Goal: Find specific page/section: Find specific page/section

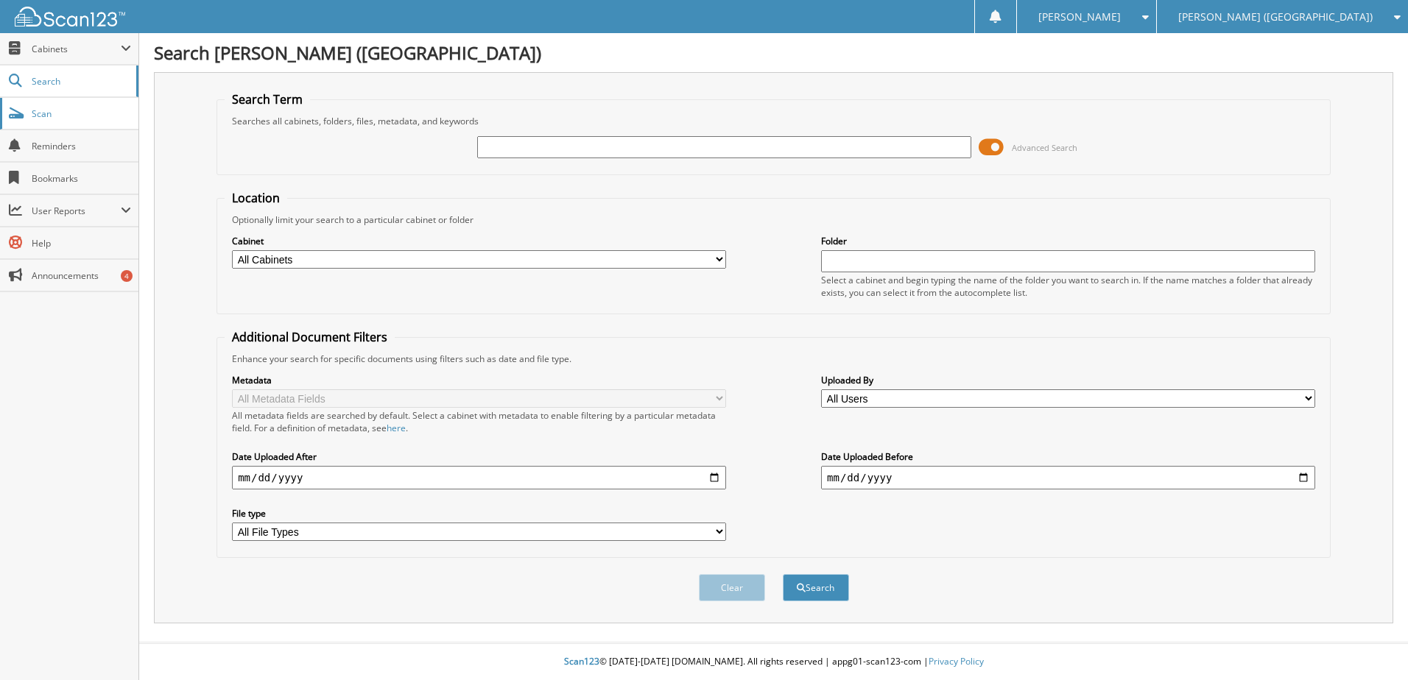
click at [14, 118] on span at bounding box center [16, 113] width 14 height 13
type input "lt229867"
click at [783, 574] on button "Search" at bounding box center [816, 587] width 66 height 27
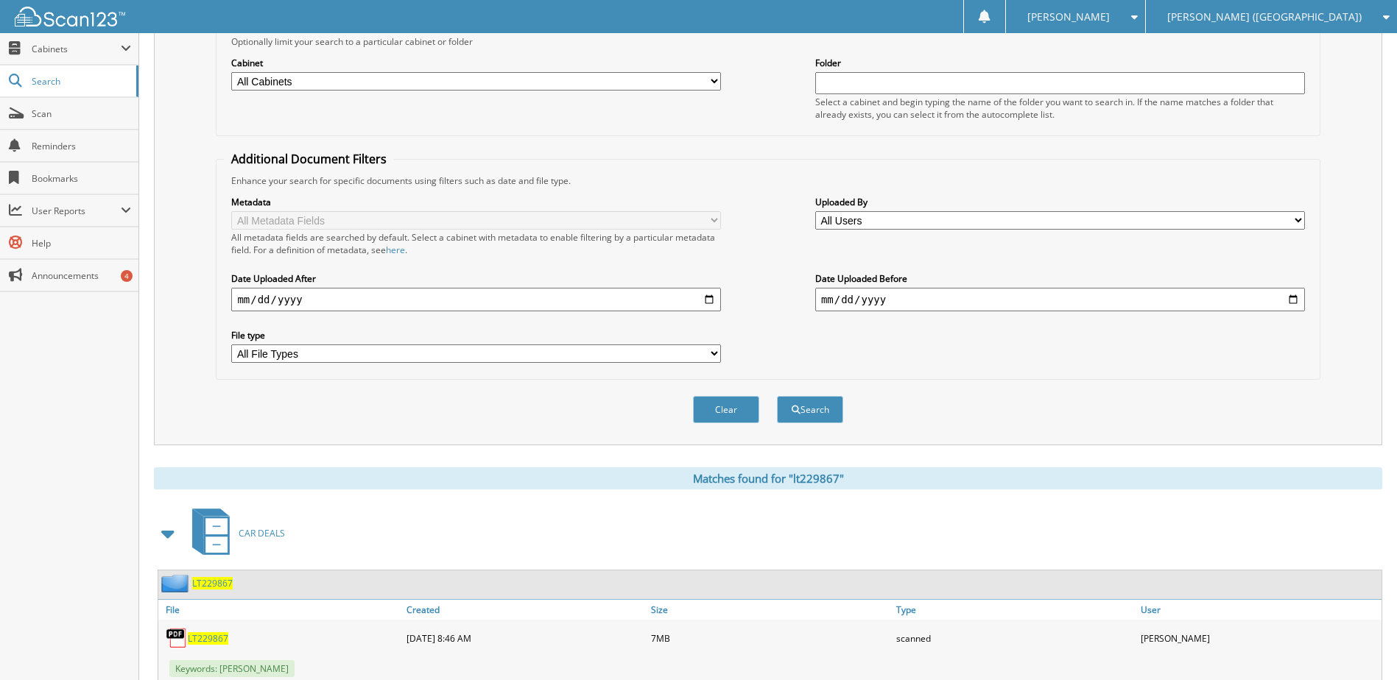
scroll to position [221, 0]
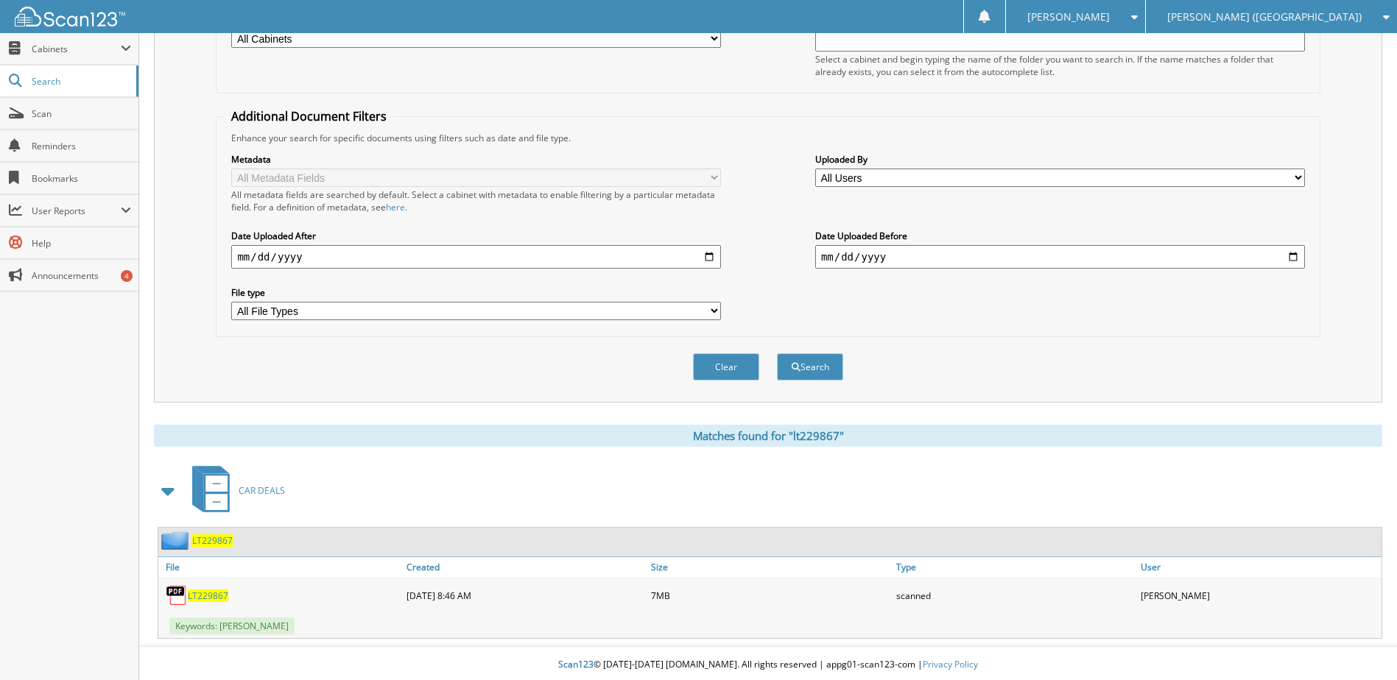
click at [214, 594] on span "LT229867" at bounding box center [208, 596] width 41 height 13
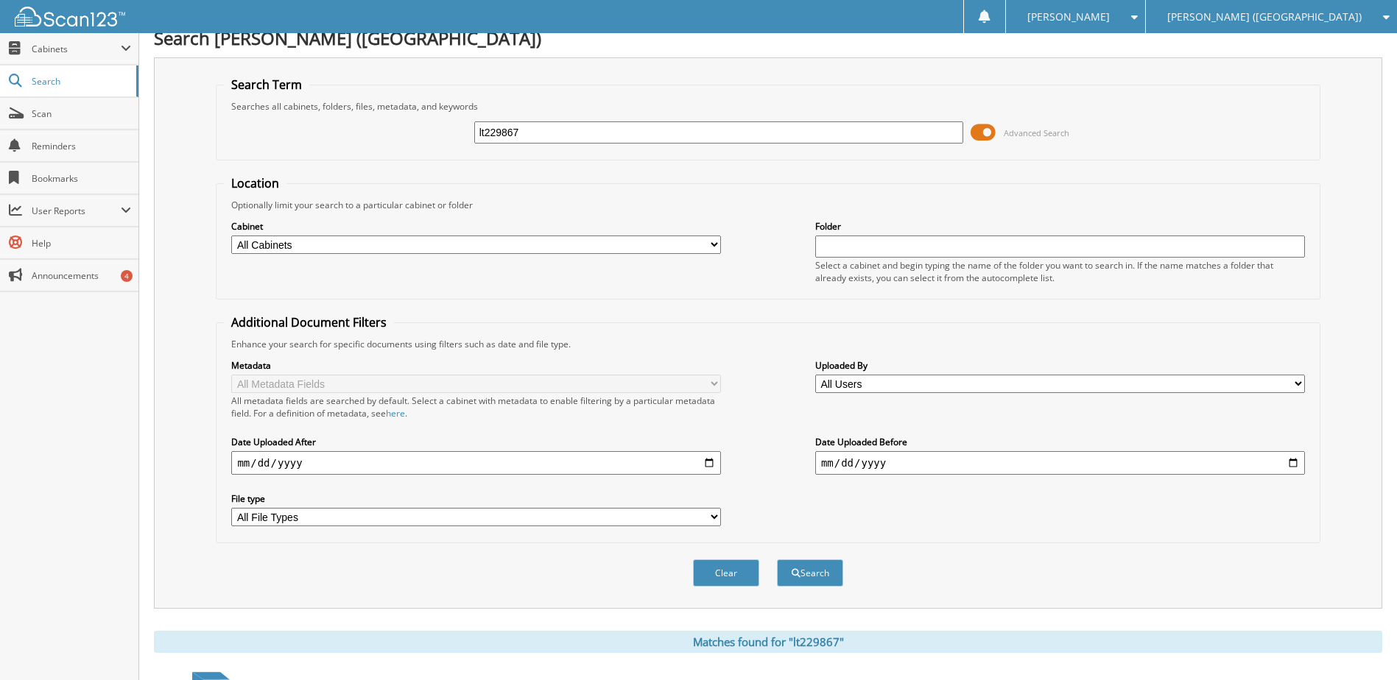
scroll to position [0, 0]
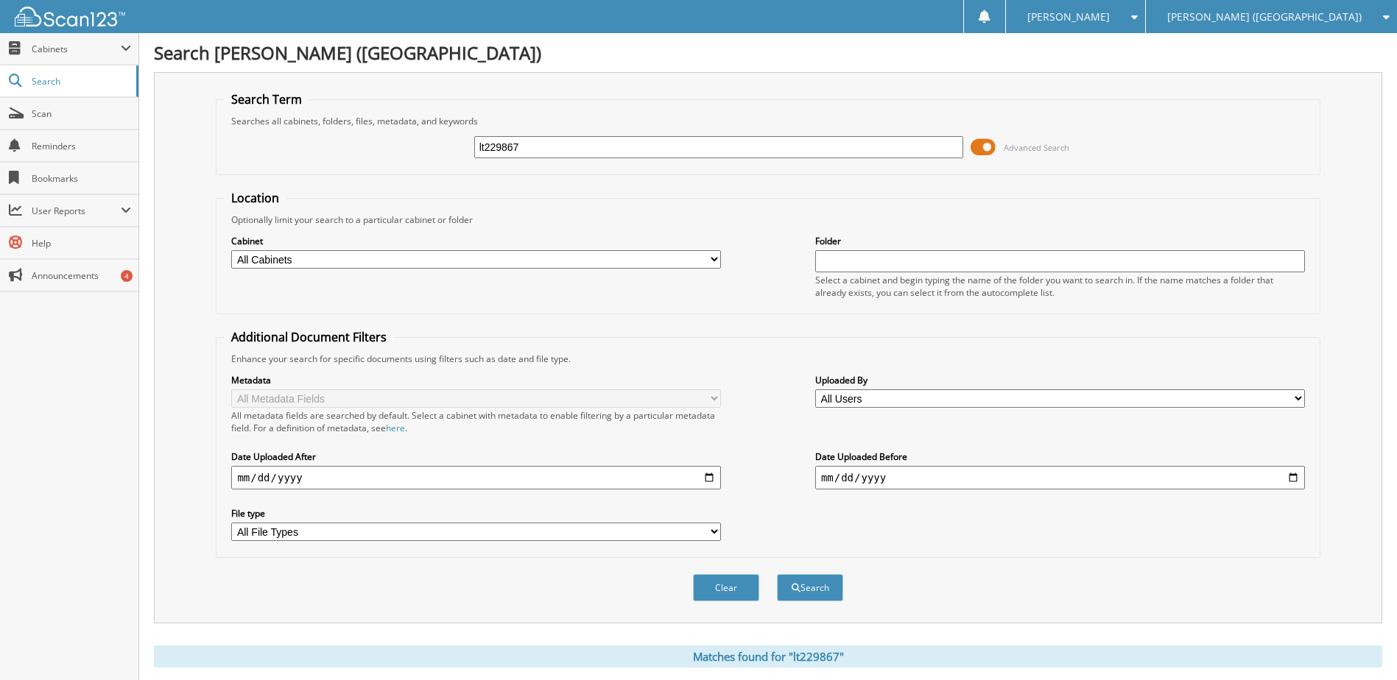
click at [499, 145] on input "lt229867" at bounding box center [719, 147] width 490 height 22
type input "n6167770"
click at [777, 574] on button "Search" at bounding box center [810, 587] width 66 height 27
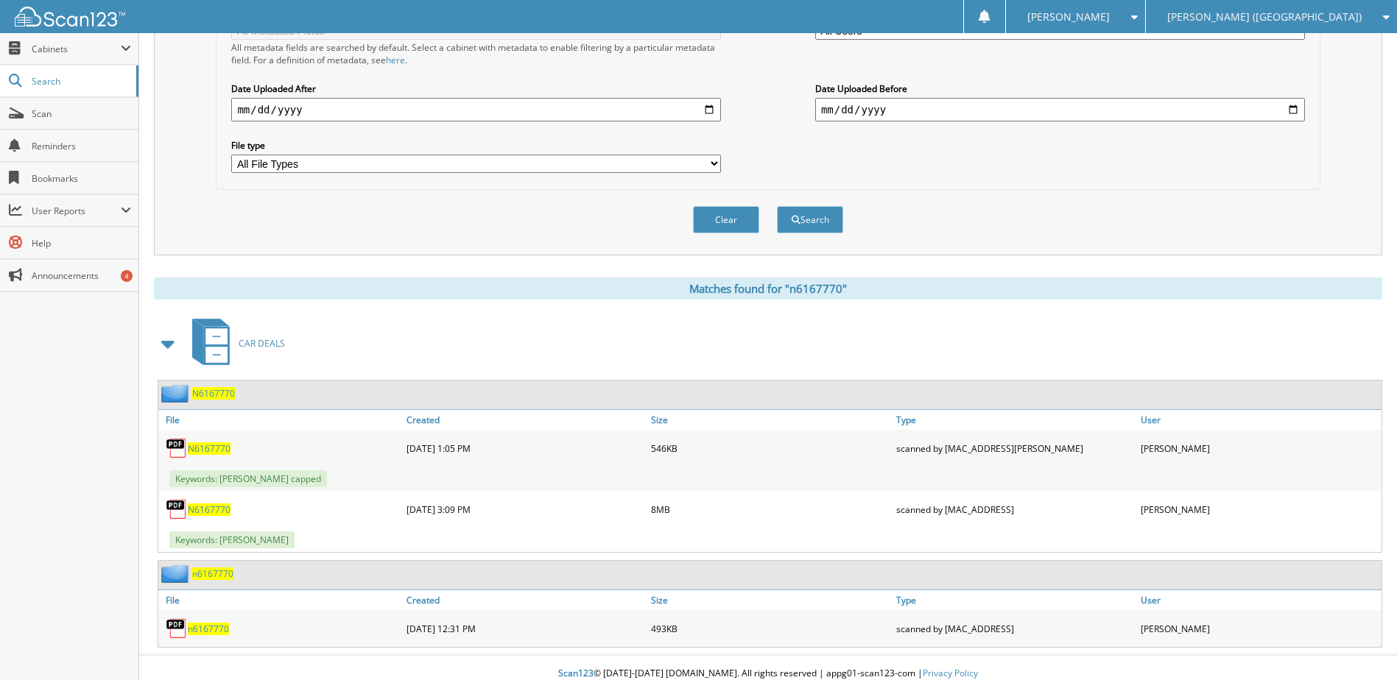
scroll to position [381, 0]
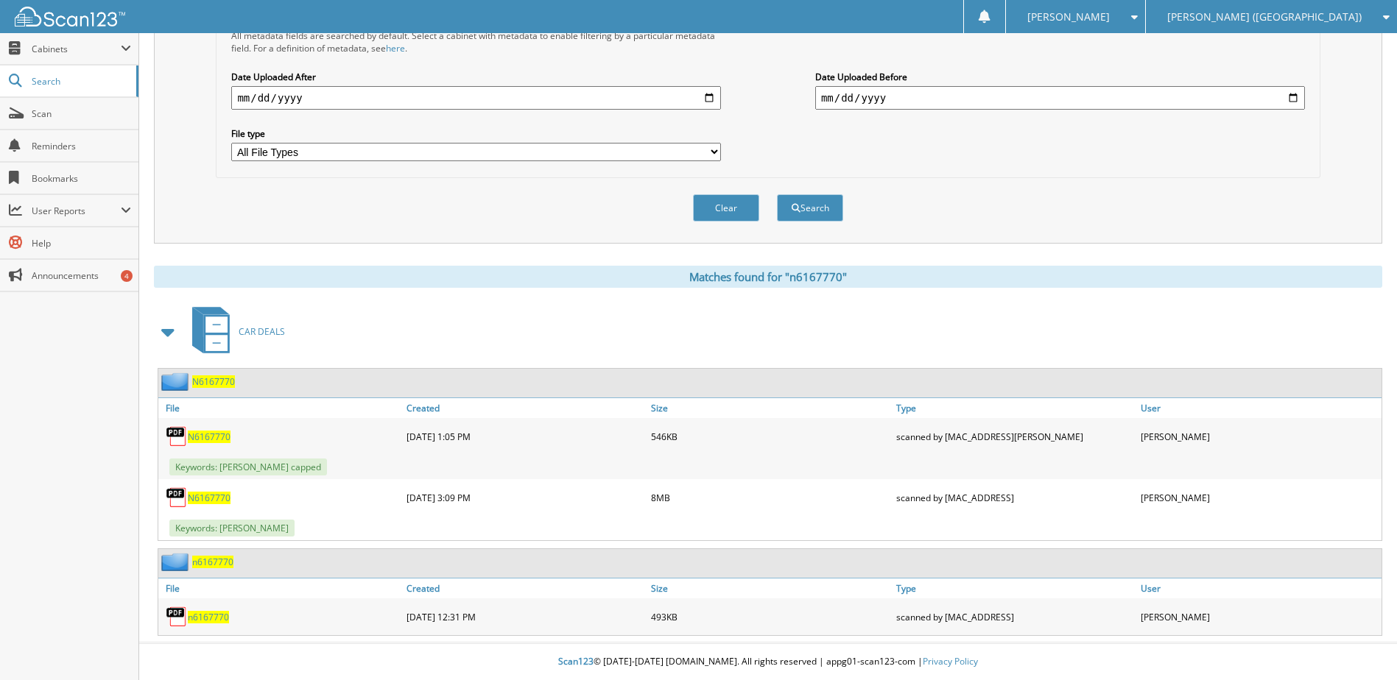
click at [216, 385] on span "N6167770" at bounding box center [213, 382] width 43 height 13
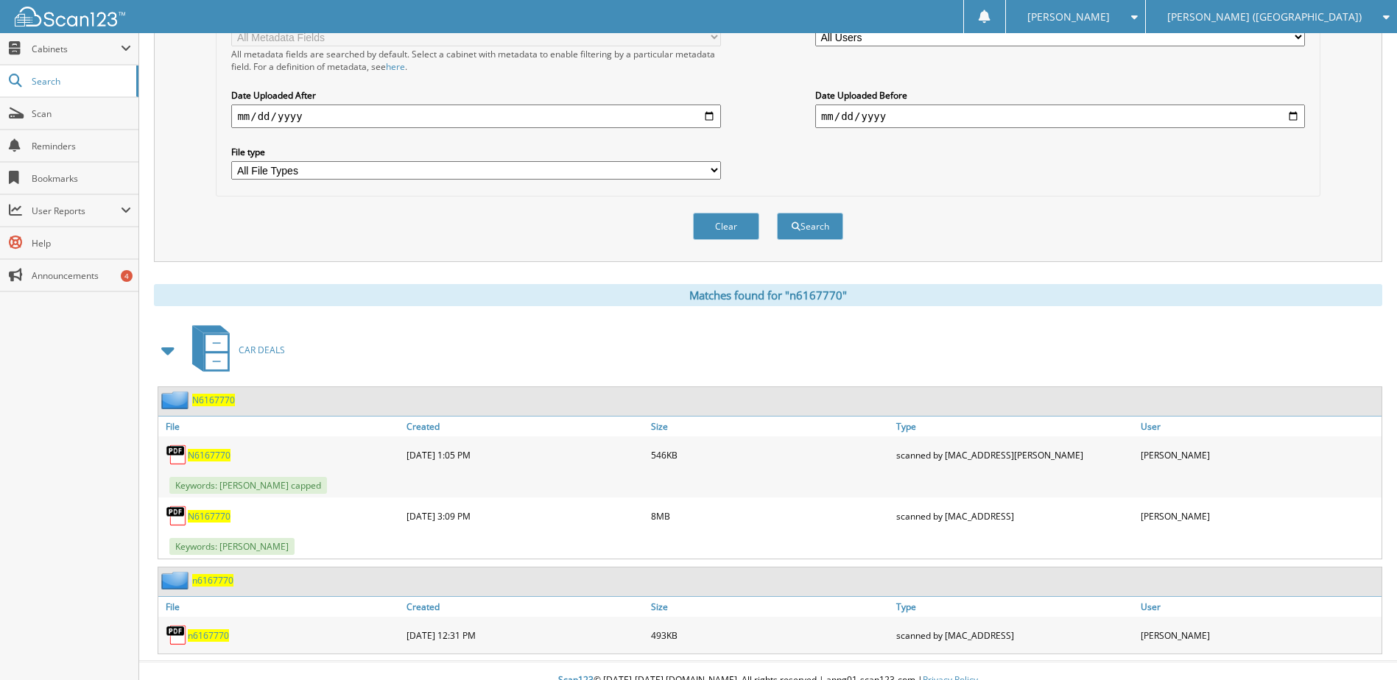
scroll to position [381, 0]
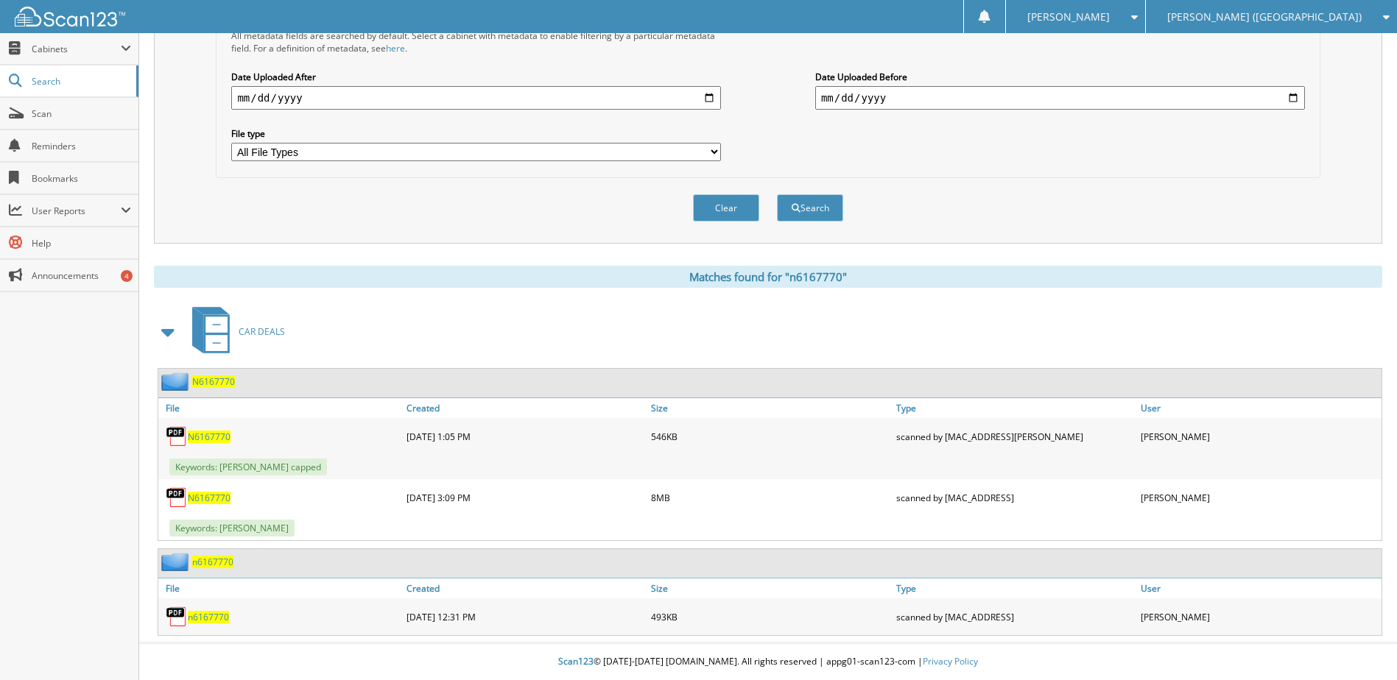
click at [211, 565] on span "n6167770" at bounding box center [212, 562] width 41 height 13
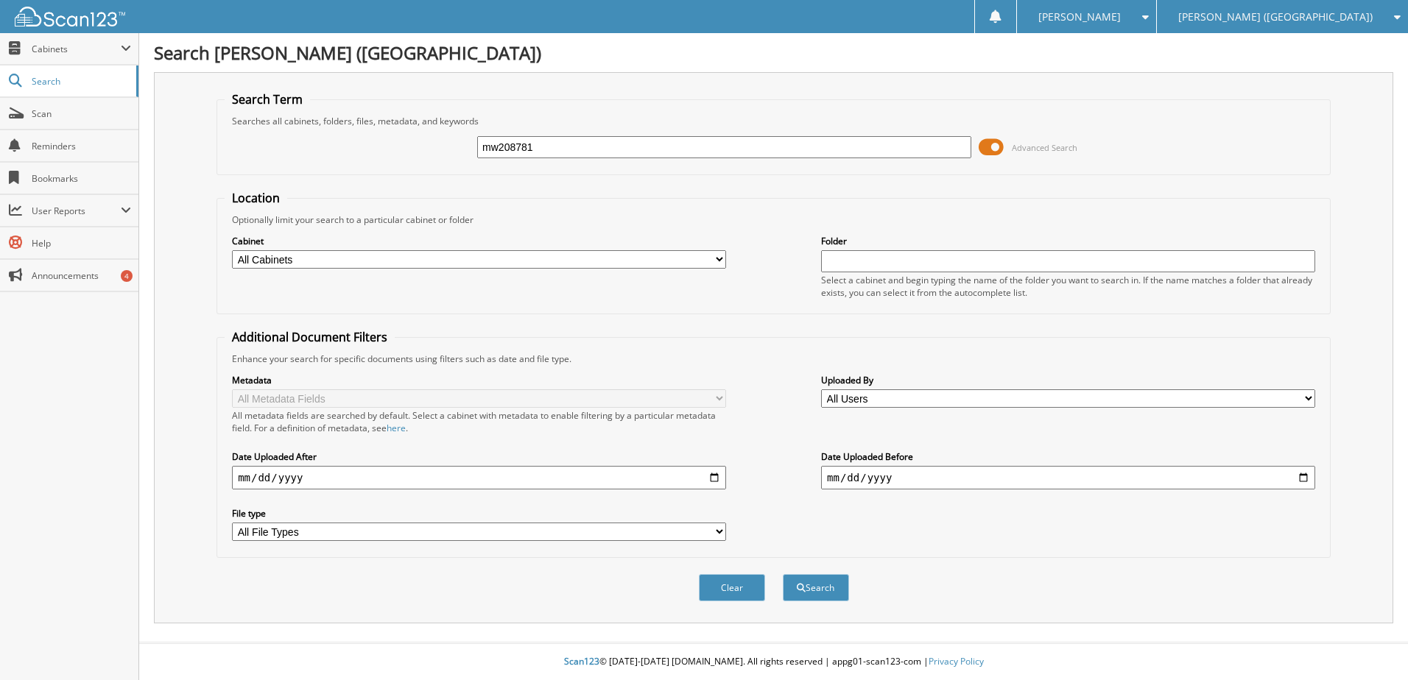
type input "mw208781"
click at [783, 574] on button "Search" at bounding box center [816, 587] width 66 height 27
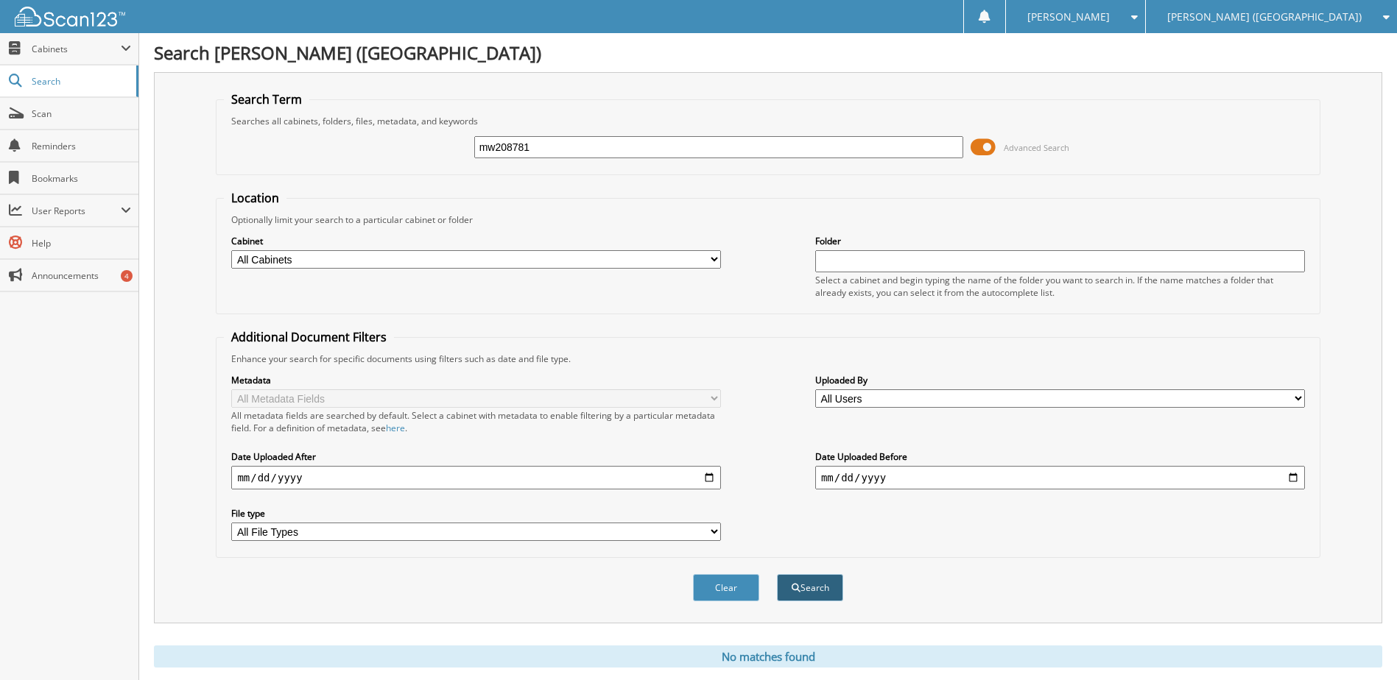
click at [803, 588] on button "Search" at bounding box center [810, 587] width 66 height 27
click at [501, 153] on input "mw208781" at bounding box center [719, 147] width 490 height 22
type input "me372867"
click at [777, 574] on button "Search" at bounding box center [810, 587] width 66 height 27
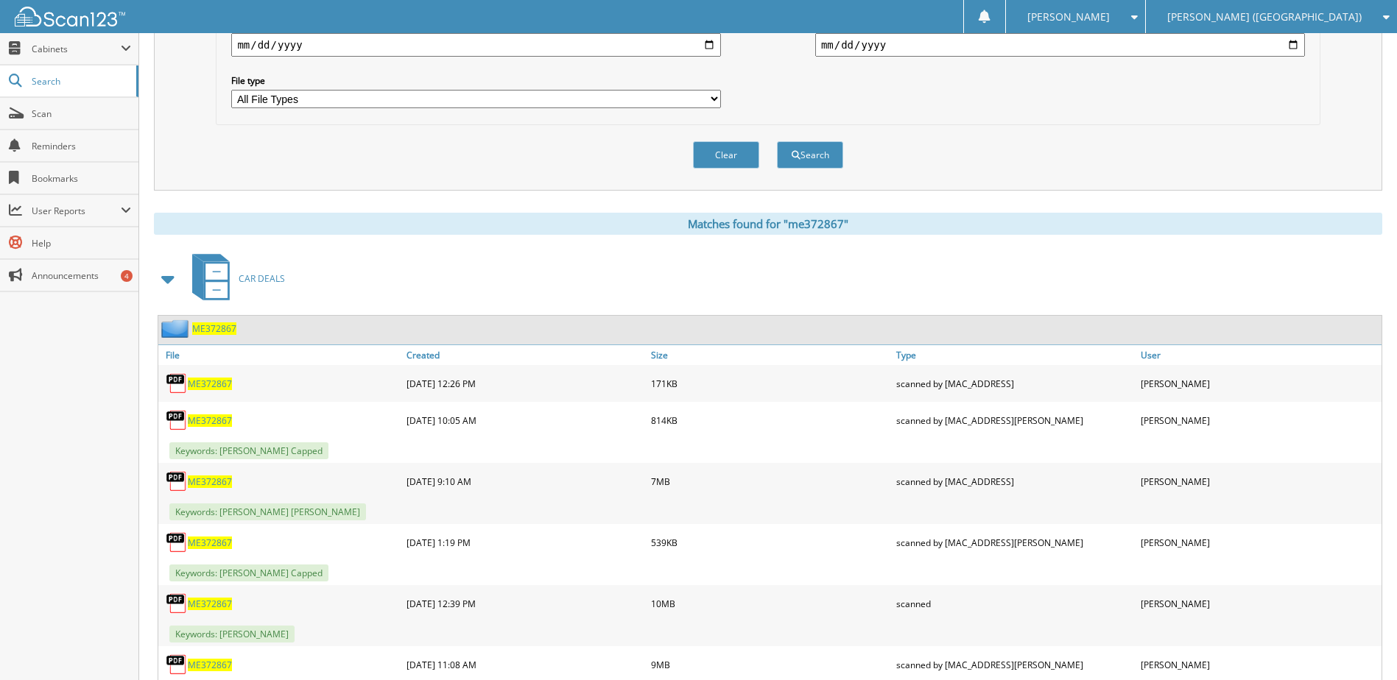
scroll to position [506, 0]
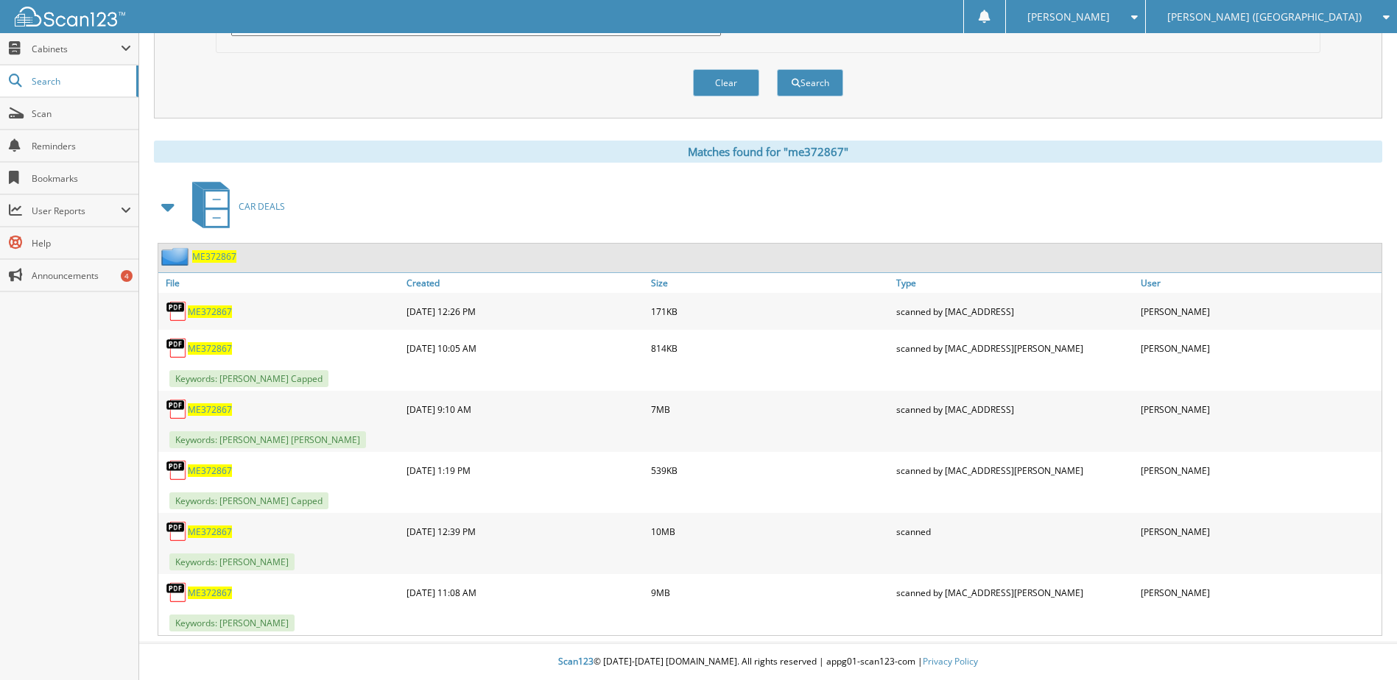
click at [216, 529] on span "ME372867" at bounding box center [210, 532] width 44 height 13
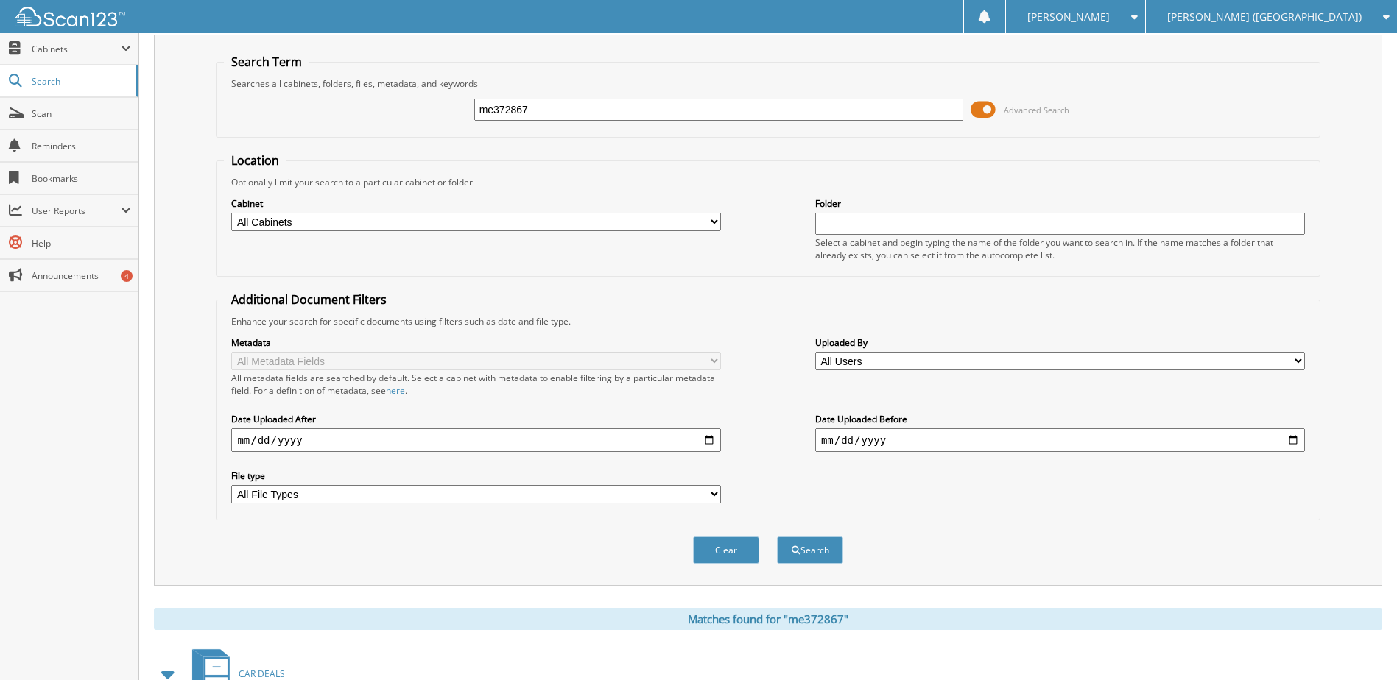
scroll to position [0, 0]
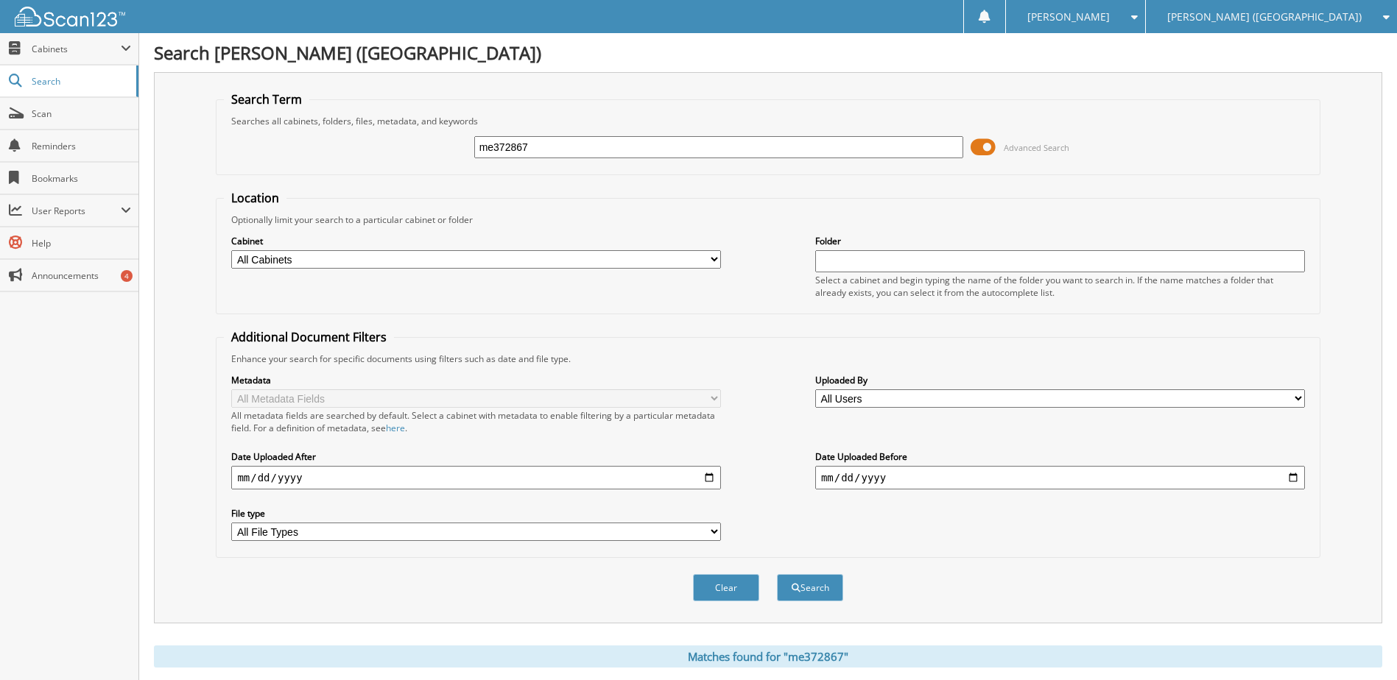
click at [501, 144] on input "me372867" at bounding box center [719, 147] width 490 height 22
type input "ru685613"
click at [777, 574] on button "Search" at bounding box center [810, 587] width 66 height 27
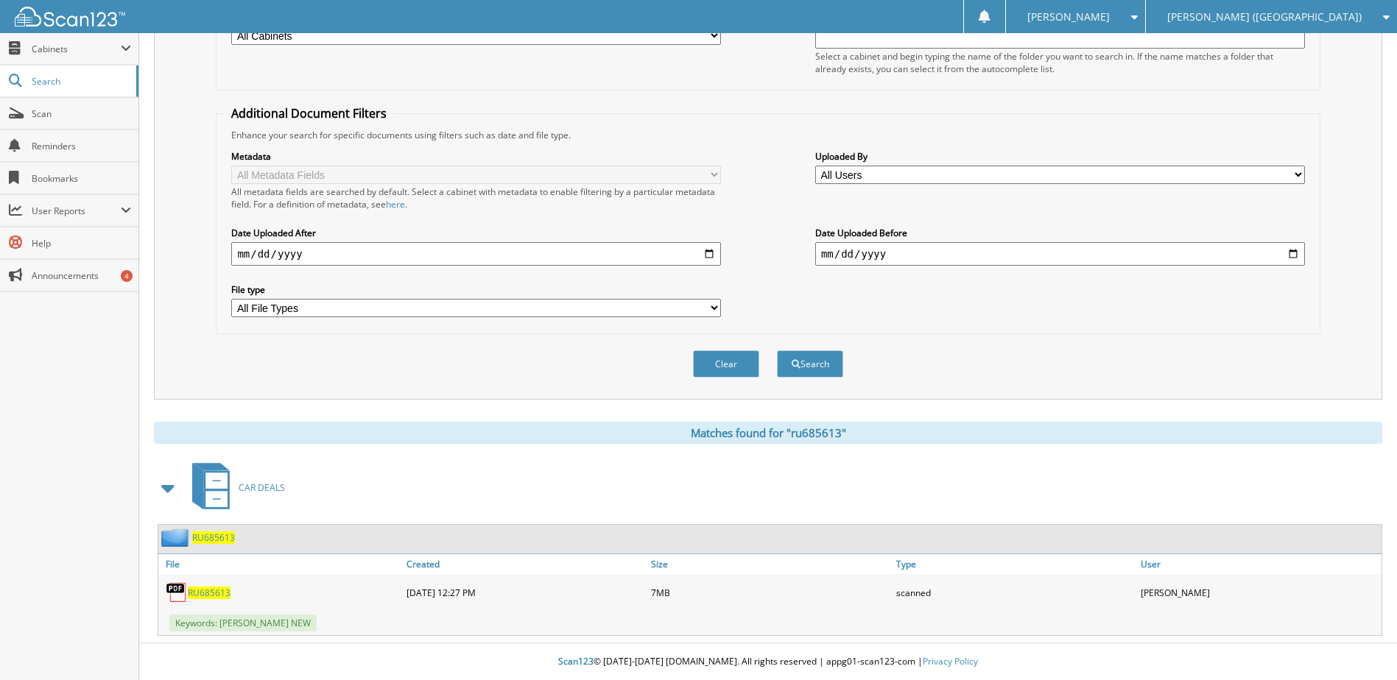
scroll to position [225, 0]
click at [200, 593] on span "RU685613" at bounding box center [209, 593] width 43 height 13
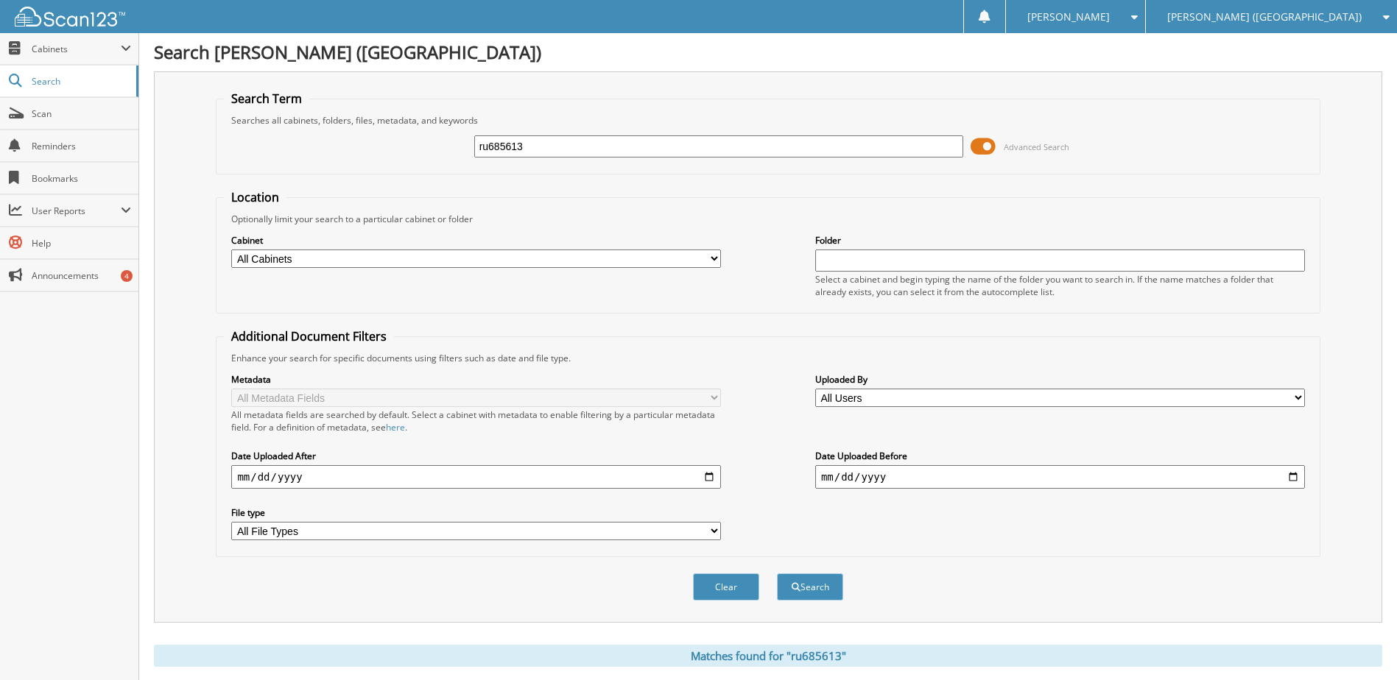
scroll to position [0, 0]
click at [510, 147] on input "ru685613" at bounding box center [719, 147] width 490 height 22
type input "sg324594"
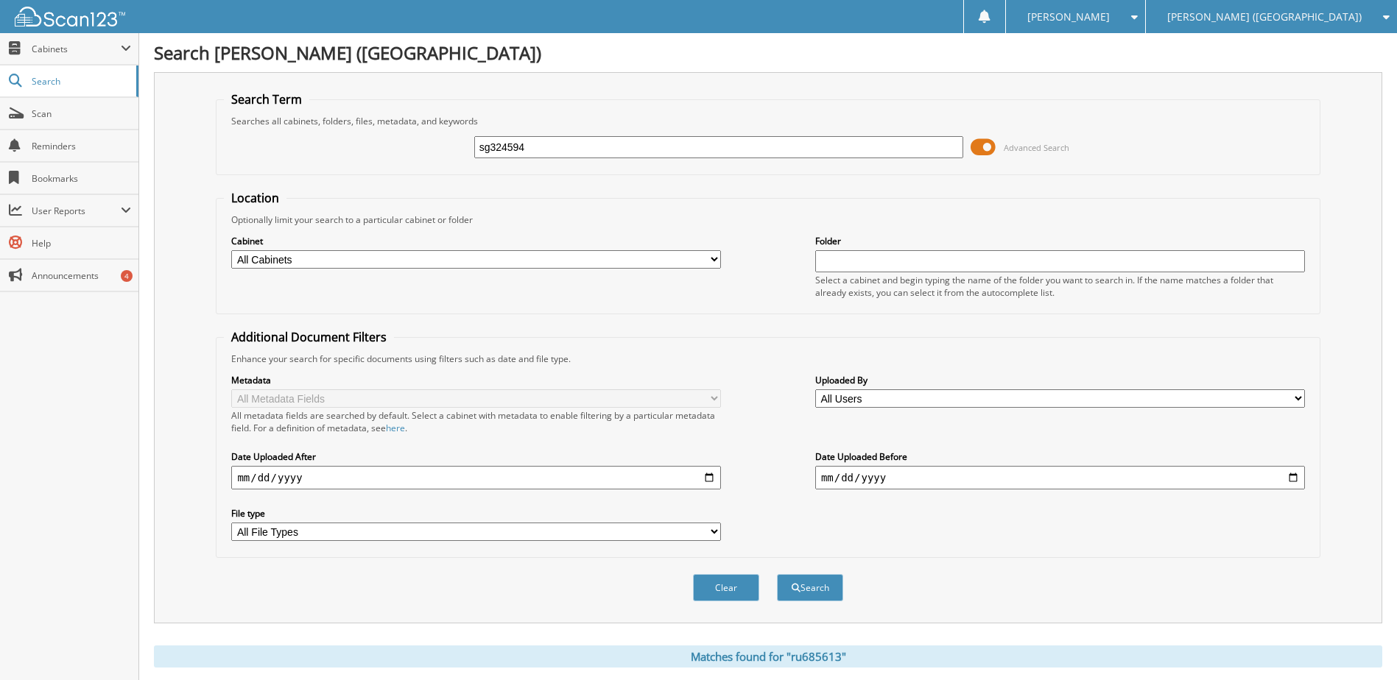
click at [777, 574] on button "Search" at bounding box center [810, 587] width 66 height 27
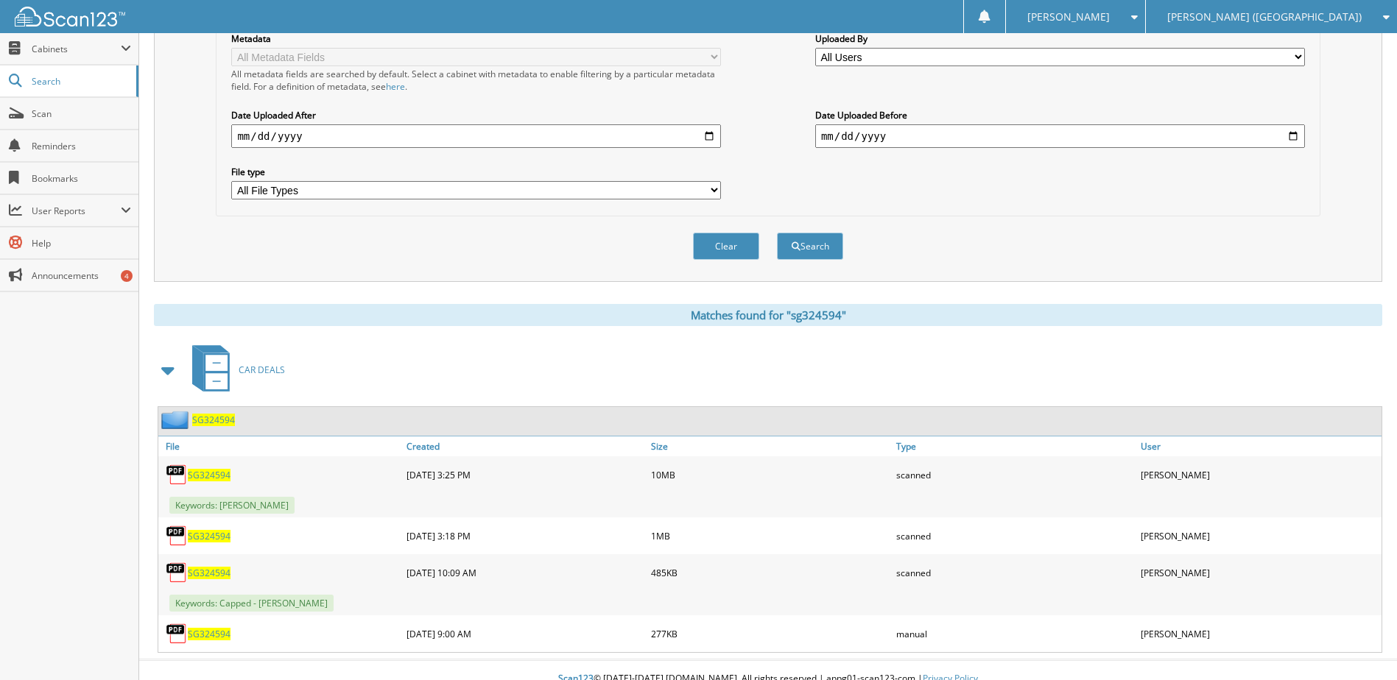
scroll to position [359, 0]
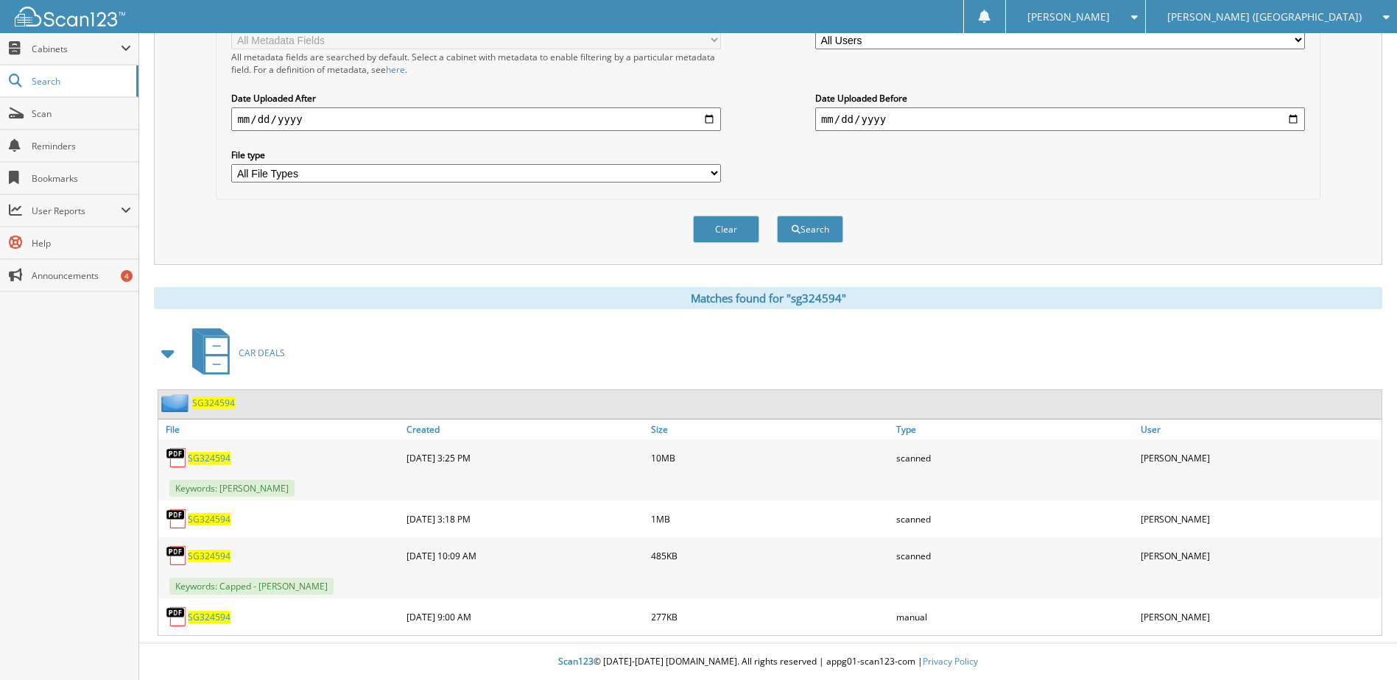
click at [212, 407] on span "SG324594" at bounding box center [213, 403] width 43 height 13
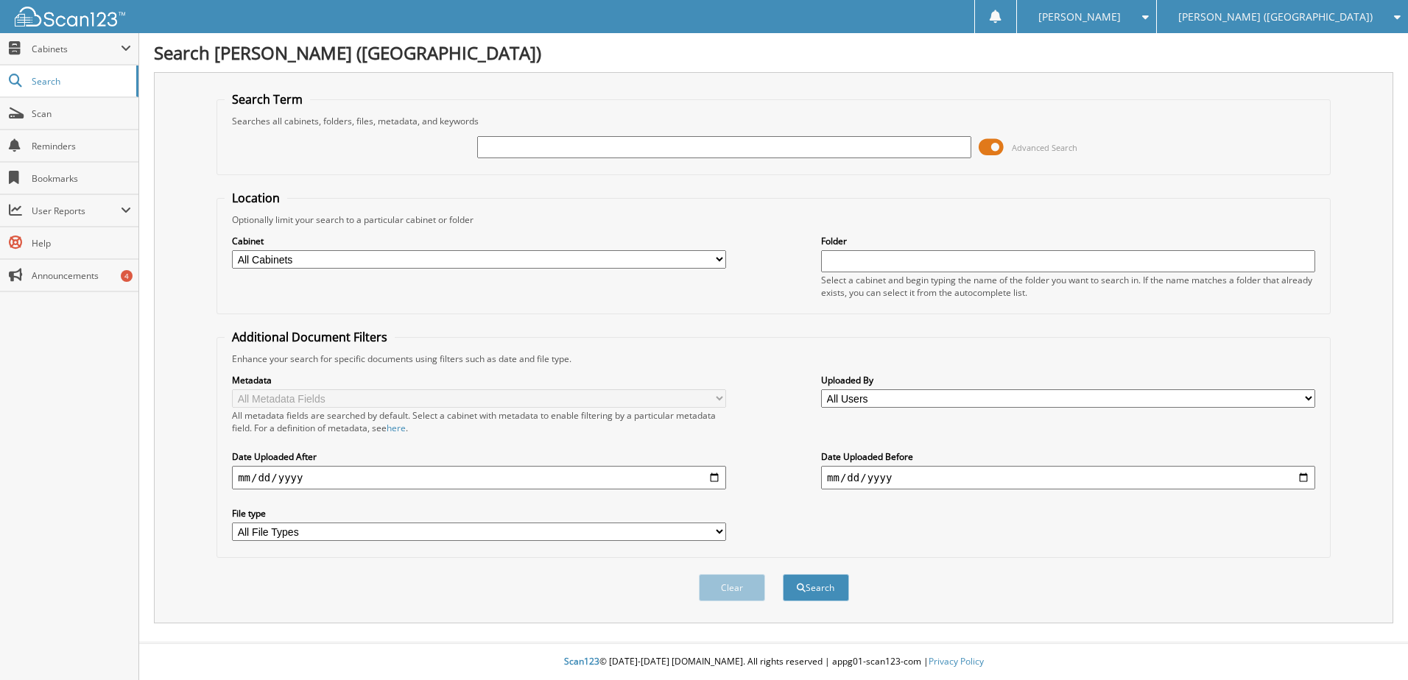
click at [519, 147] on input "text" at bounding box center [724, 147] width 494 height 22
type input "r7221126"
click at [783, 574] on button "Search" at bounding box center [816, 587] width 66 height 27
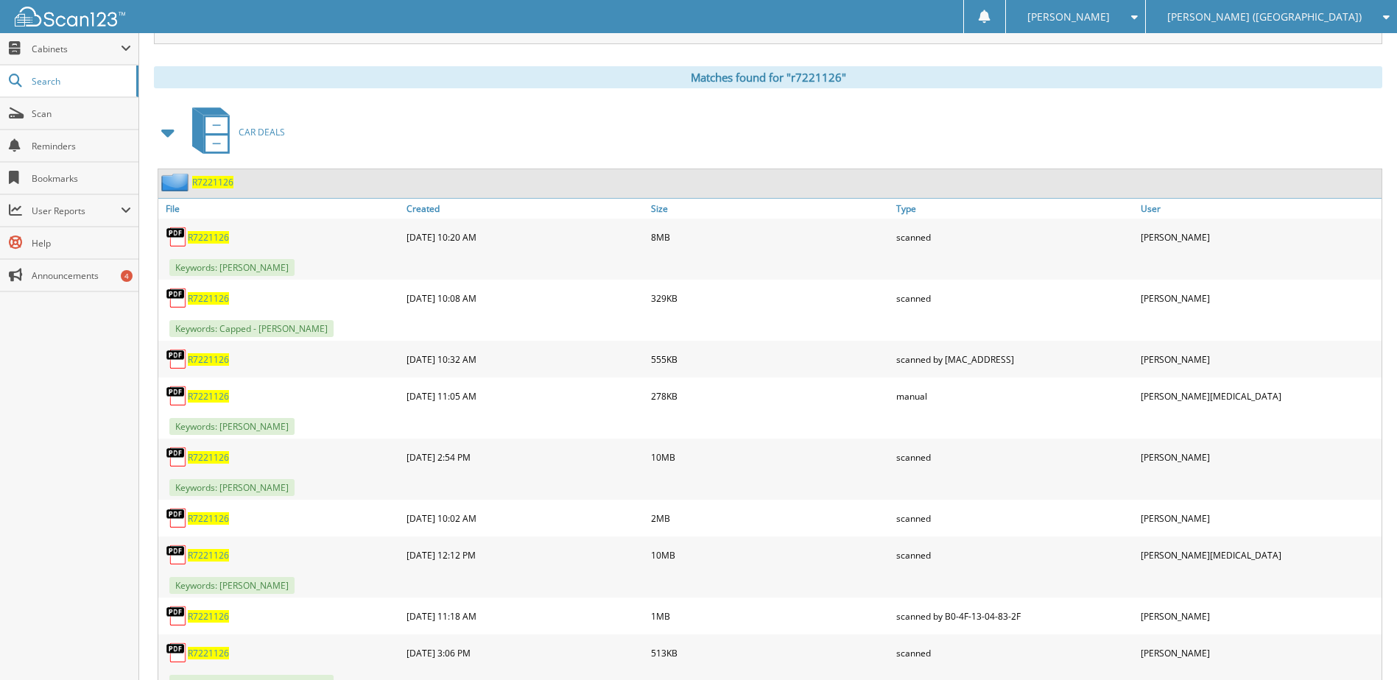
scroll to position [589, 0]
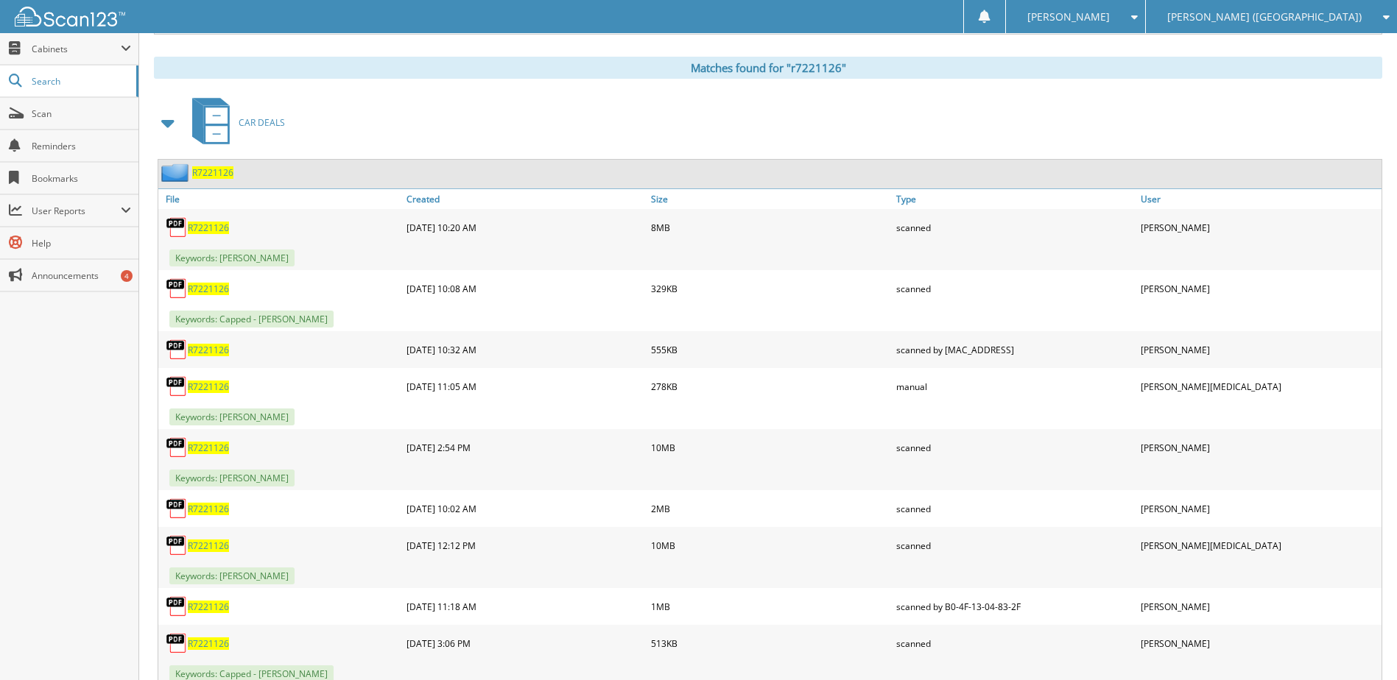
click at [200, 446] on span "R7221126" at bounding box center [208, 448] width 41 height 13
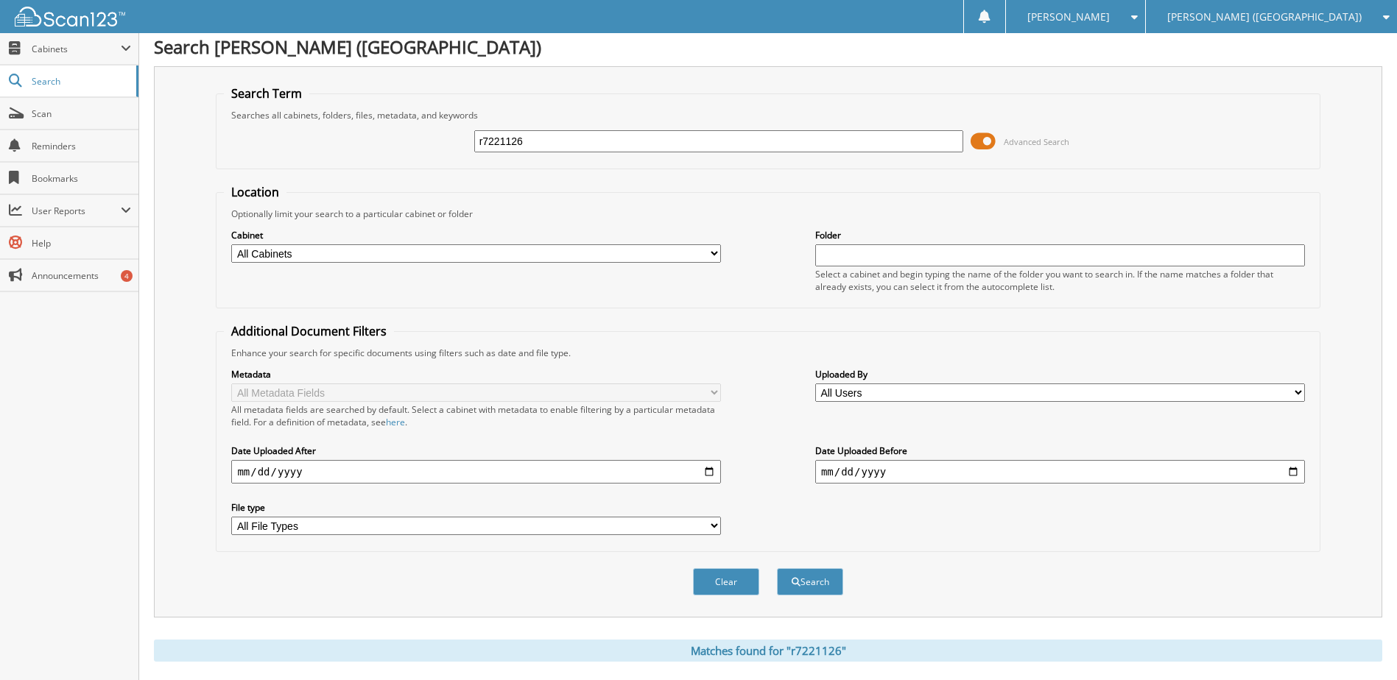
scroll to position [0, 0]
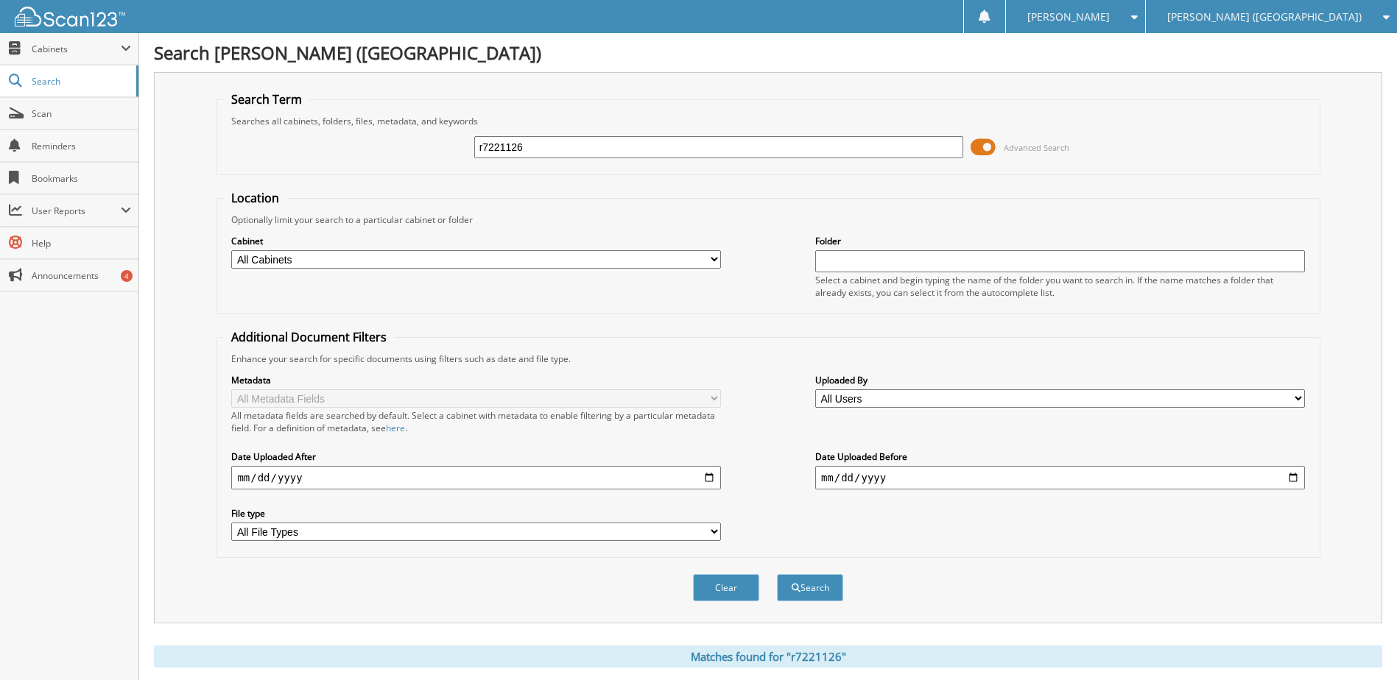
click at [511, 150] on input "r7221126" at bounding box center [719, 147] width 490 height 22
type input "sg401789"
click at [777, 574] on button "Search" at bounding box center [810, 587] width 66 height 27
click at [538, 152] on input "sg401789" at bounding box center [719, 147] width 490 height 22
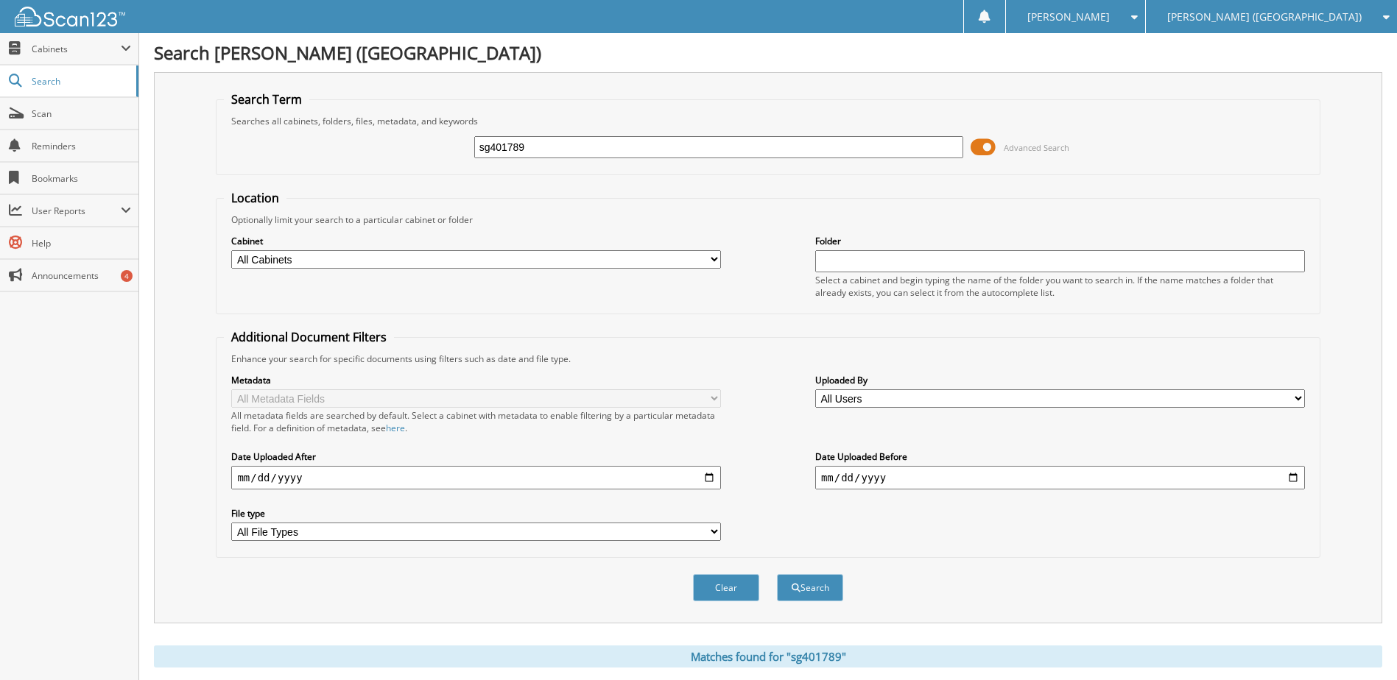
click at [538, 152] on input "sg401789" at bounding box center [719, 147] width 490 height 22
type input "se167216"
click at [777, 574] on button "Search" at bounding box center [810, 587] width 66 height 27
click at [508, 146] on input "se167216" at bounding box center [719, 147] width 490 height 22
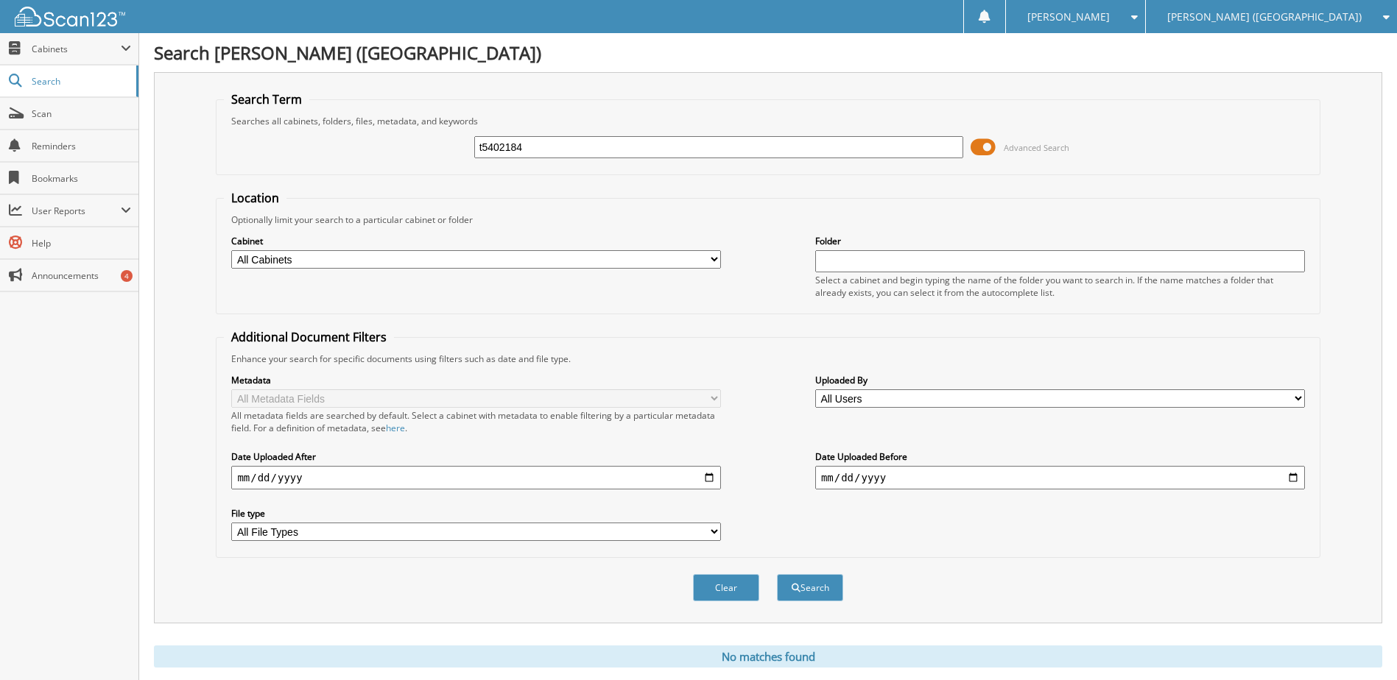
type input "t5402184"
click at [777, 574] on button "Search" at bounding box center [810, 587] width 66 height 27
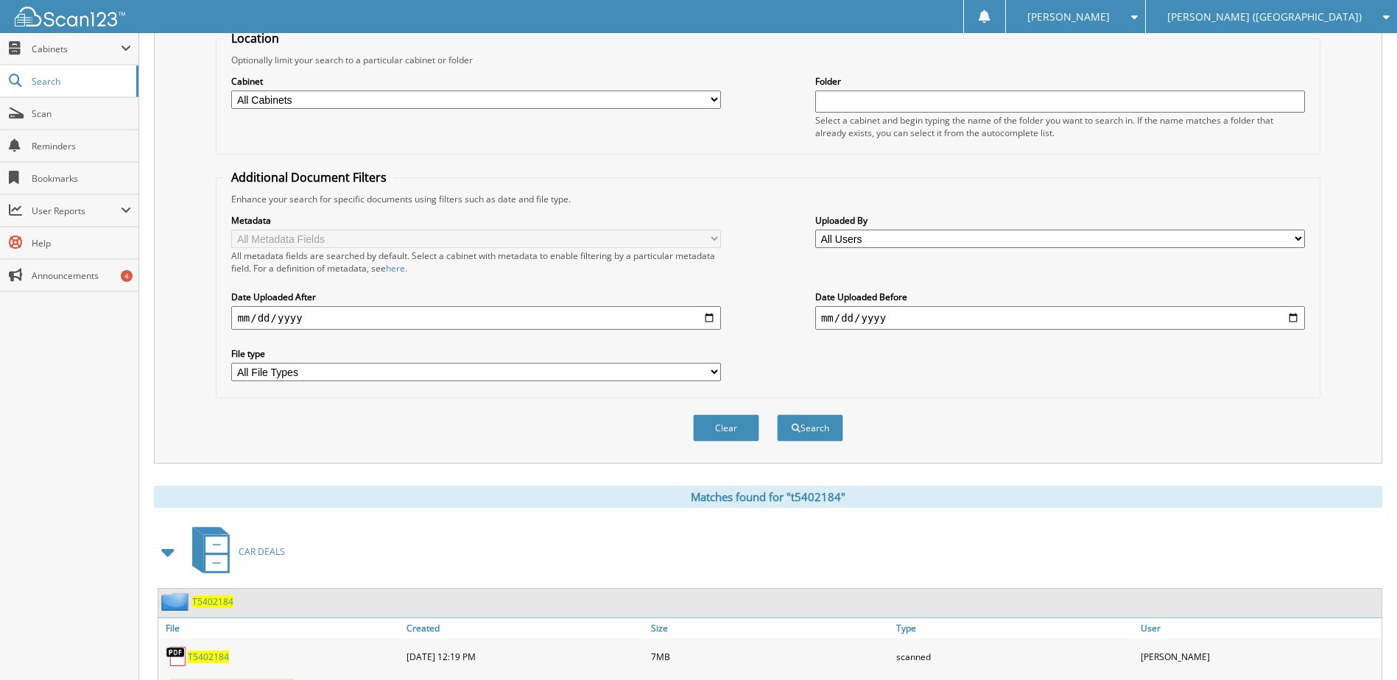
scroll to position [221, 0]
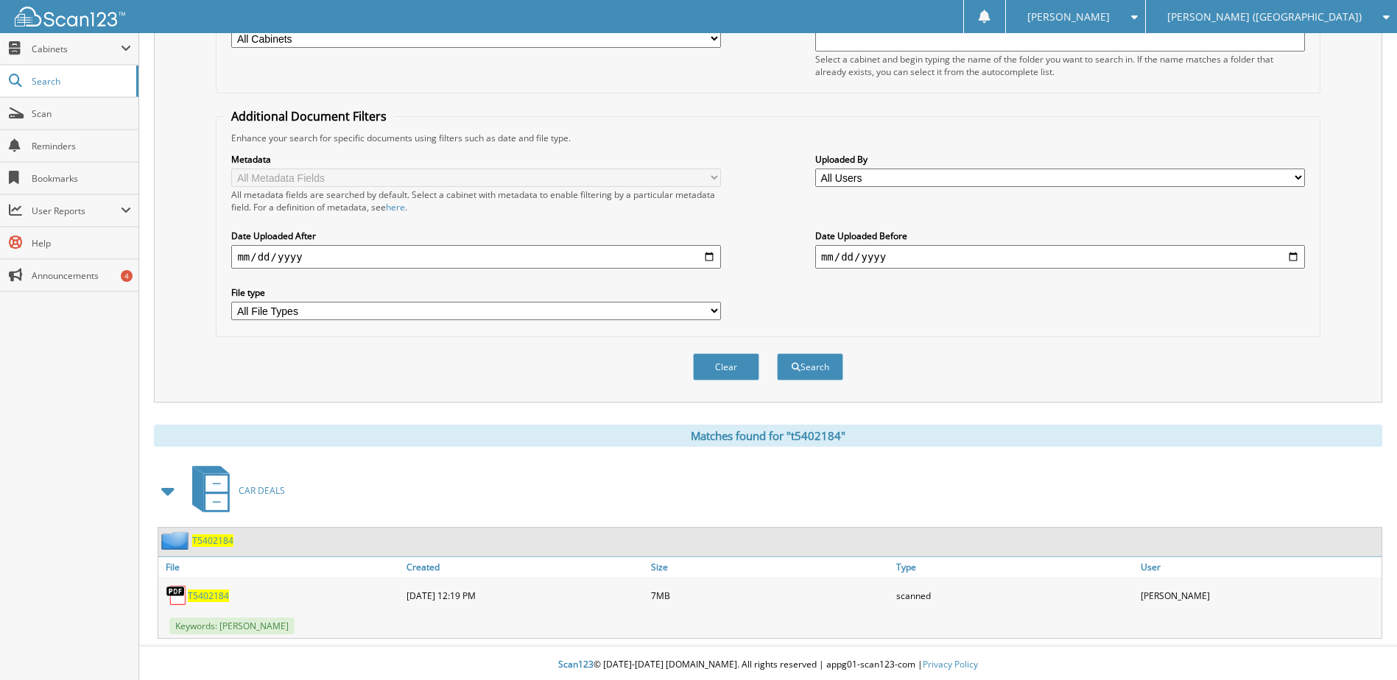
click at [208, 598] on span "T5402184" at bounding box center [208, 596] width 41 height 13
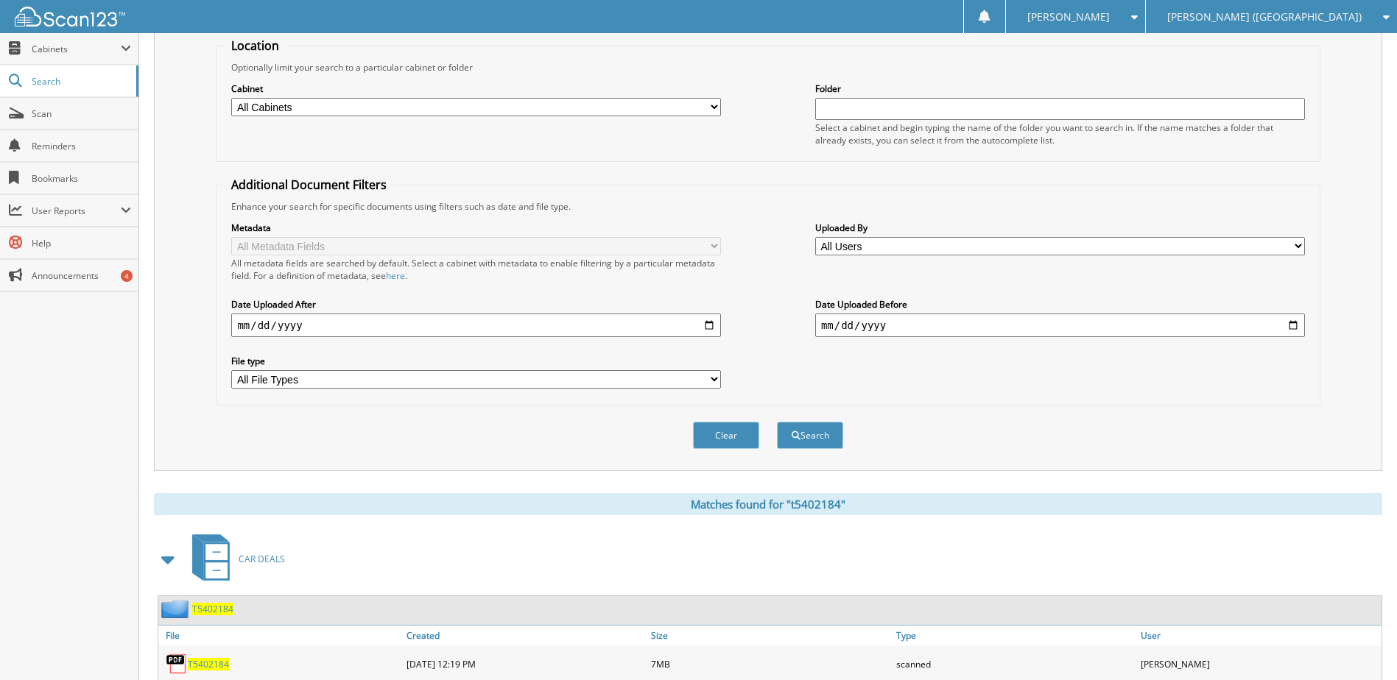
scroll to position [0, 0]
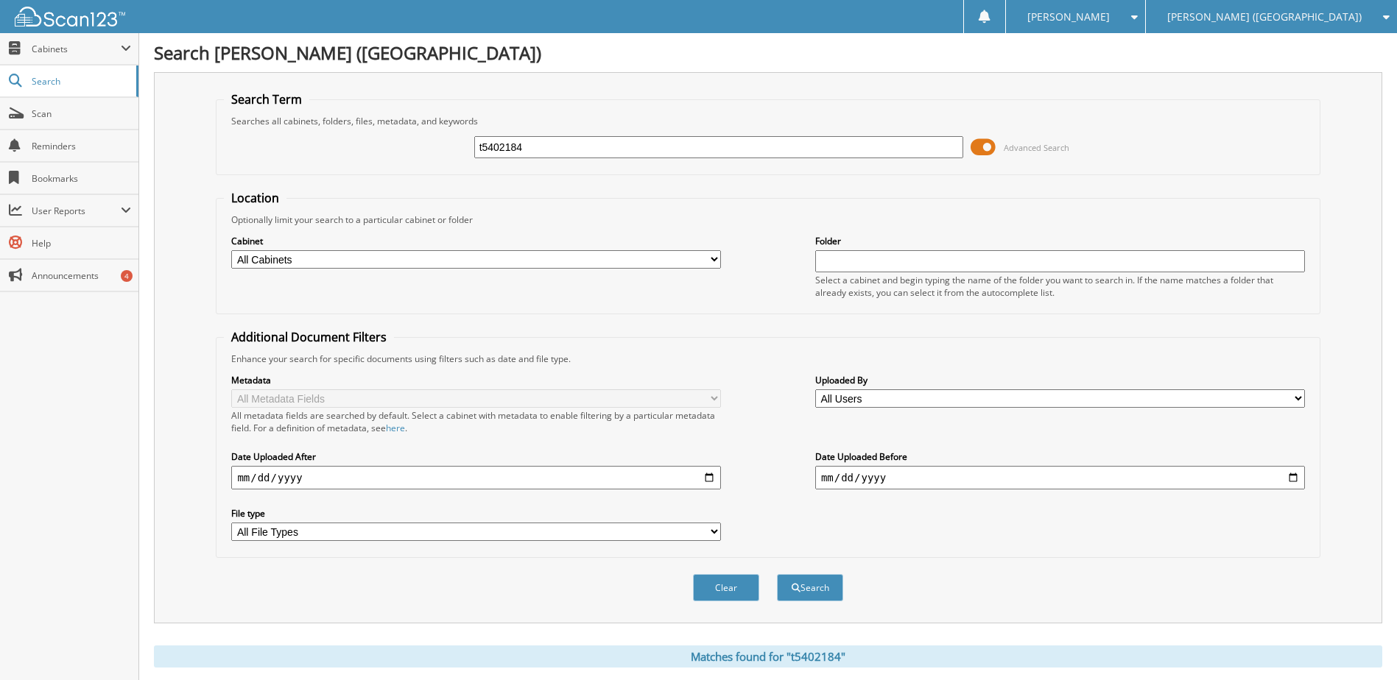
click at [513, 152] on input "t5402184" at bounding box center [719, 147] width 490 height 22
type input "t5409866"
click at [777, 574] on button "Search" at bounding box center [810, 587] width 66 height 27
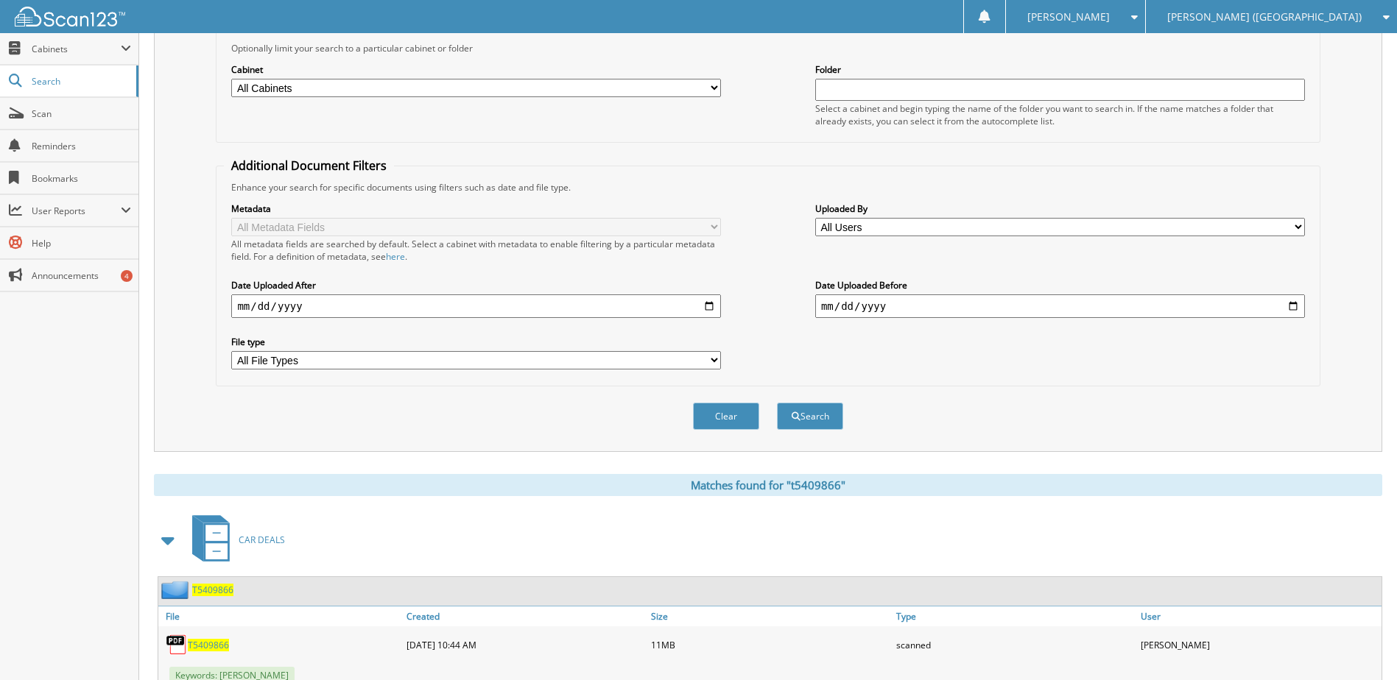
scroll to position [225, 0]
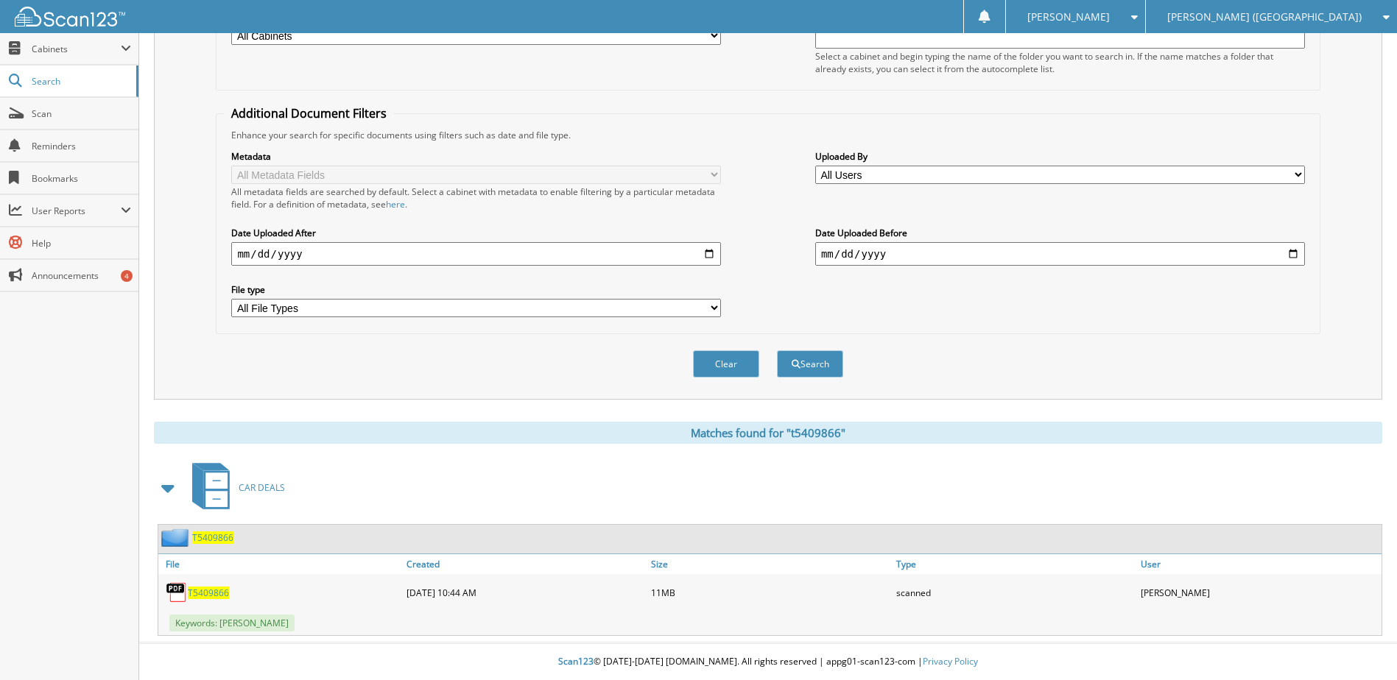
click at [208, 591] on span "T5409866" at bounding box center [208, 593] width 41 height 13
click at [24, 123] on link "Scan" at bounding box center [69, 114] width 138 height 32
